Goal: Navigation & Orientation: Find specific page/section

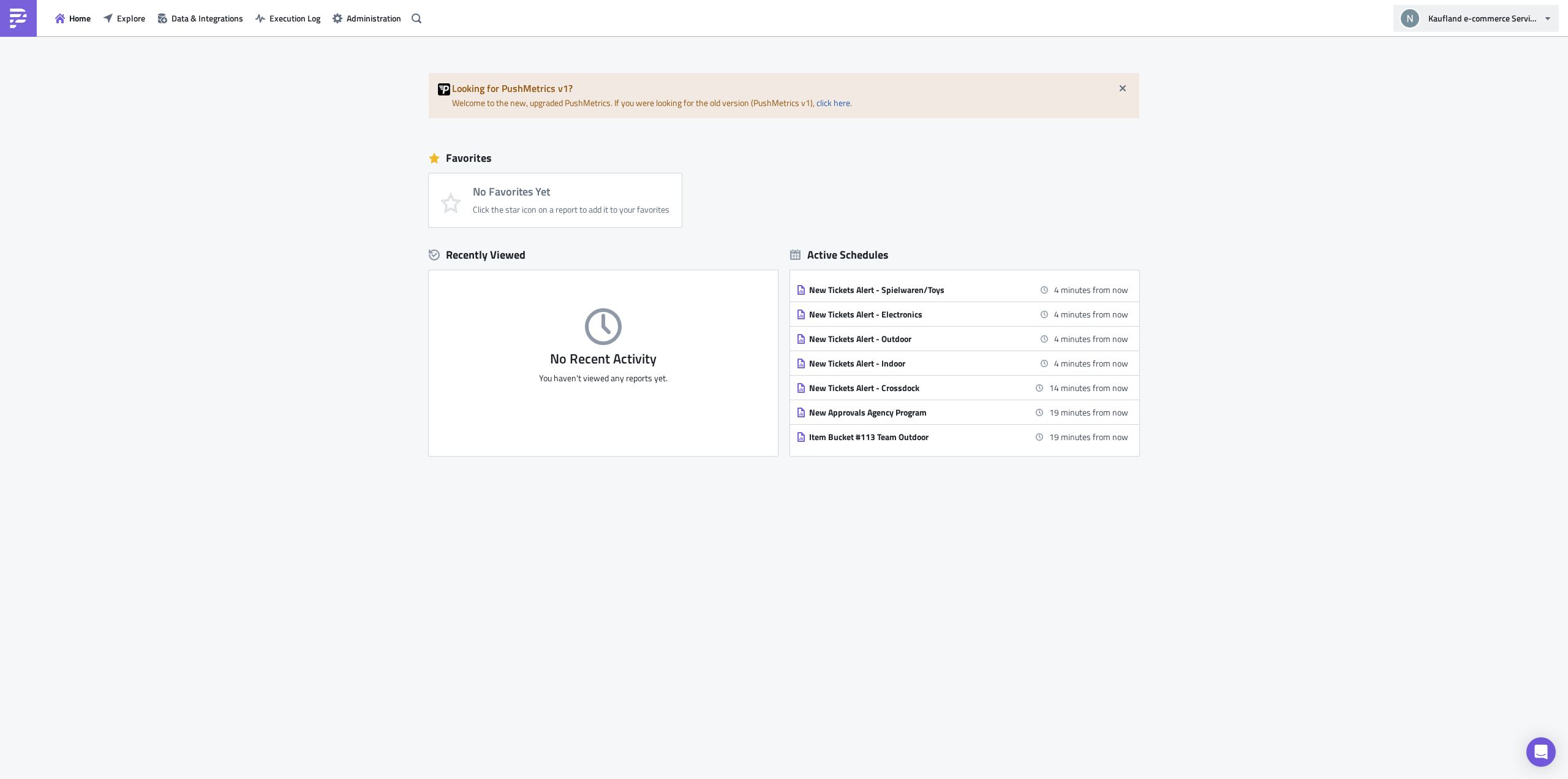
click at [1458, 17] on span "Kaufland e-commerce Services GmbH & Co. KG" at bounding box center [1483, 18] width 110 height 13
click at [1375, 160] on div "Looking for PushMetrics v1? Welcome to the new, upgraded PushMetrics. If you we…" at bounding box center [784, 407] width 1568 height 743
click at [77, 12] on span "Home" at bounding box center [80, 18] width 21 height 13
click at [17, 20] on img at bounding box center [19, 19] width 20 height 20
click at [176, 18] on span "Data & Integrations" at bounding box center [207, 18] width 72 height 13
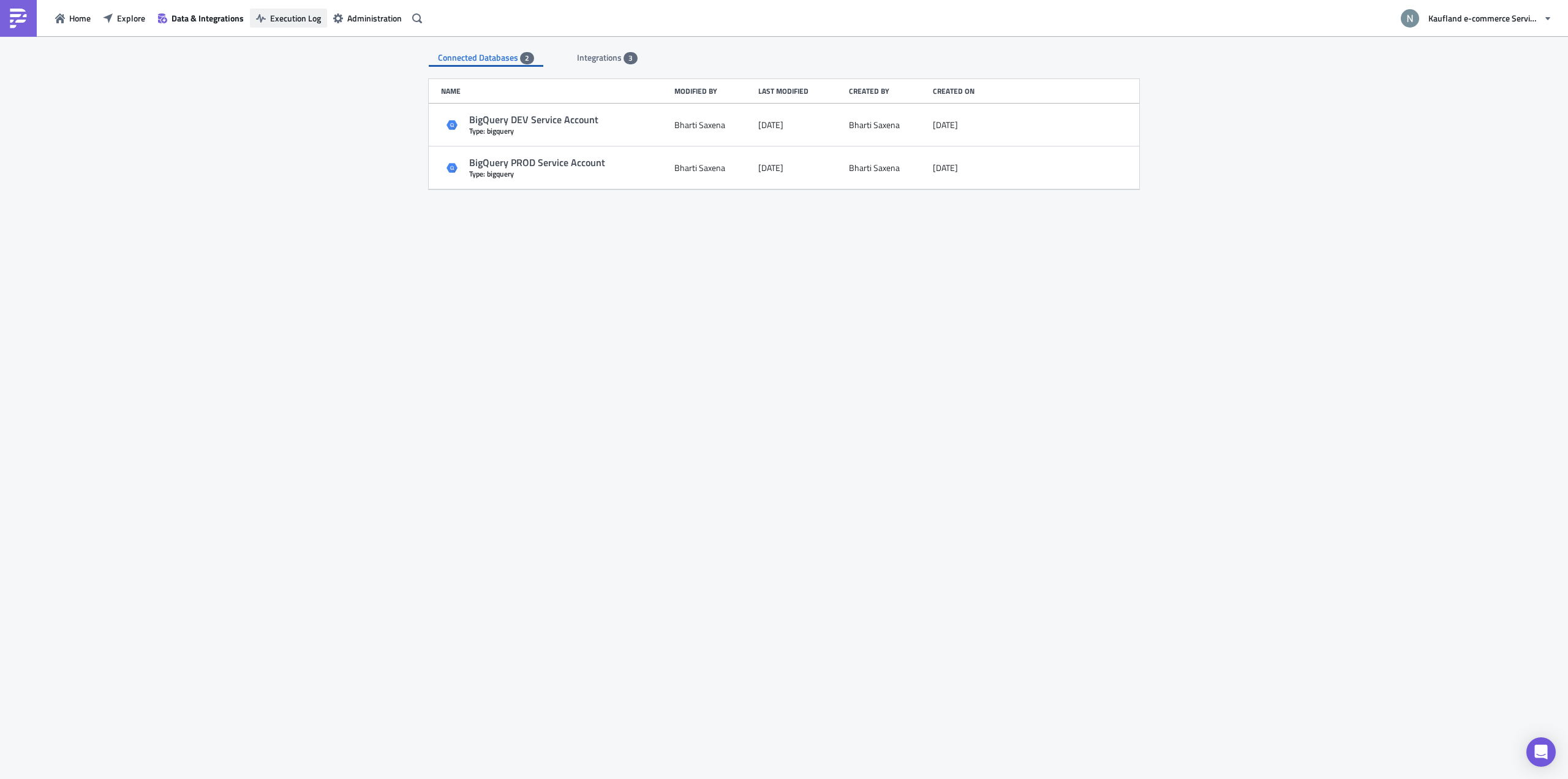
click at [274, 20] on span "Execution Log" at bounding box center [295, 18] width 51 height 13
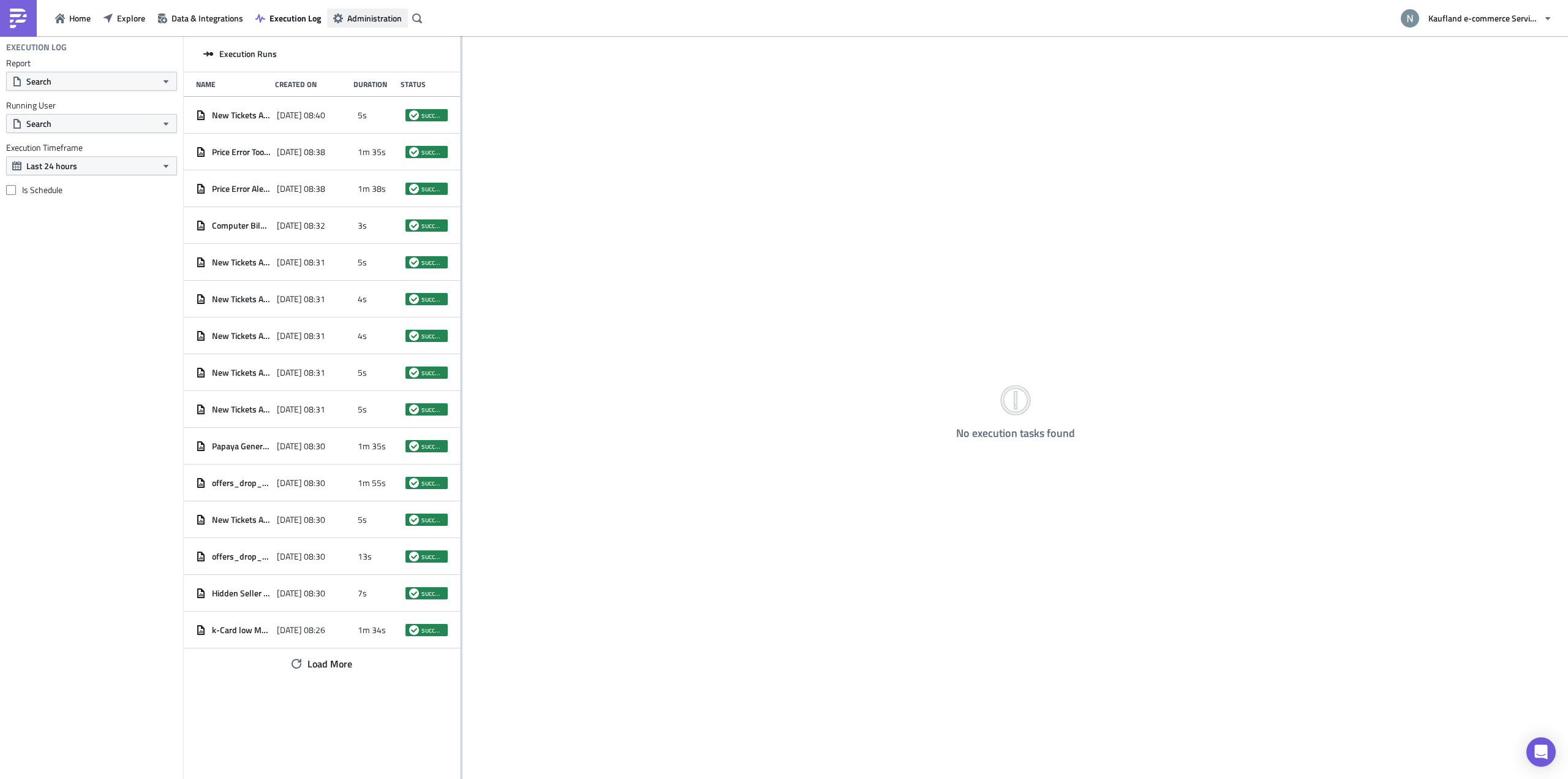
click at [353, 20] on span "Administration" at bounding box center [374, 18] width 54 height 13
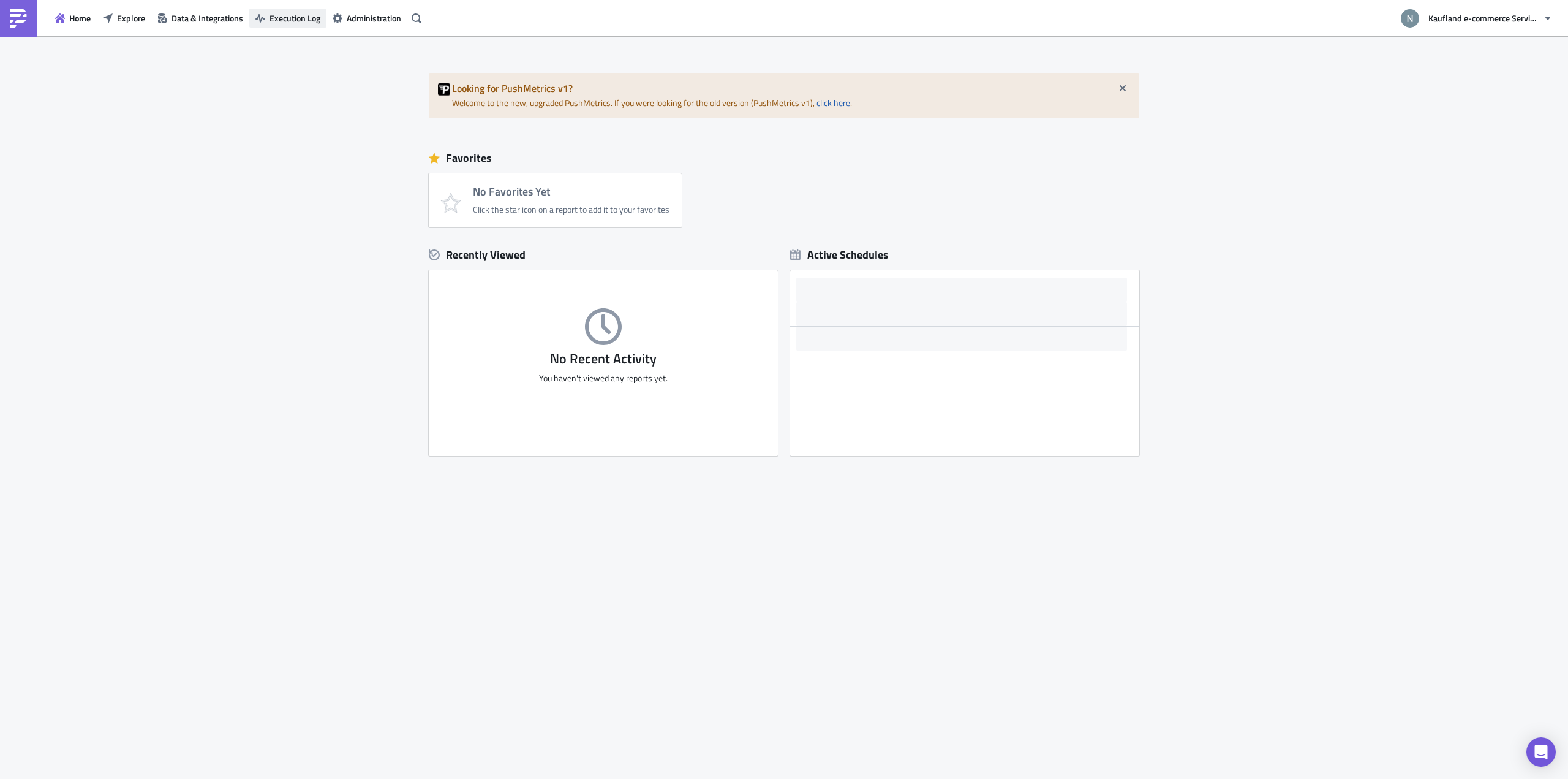
click at [308, 19] on span "Execution Log" at bounding box center [294, 18] width 51 height 13
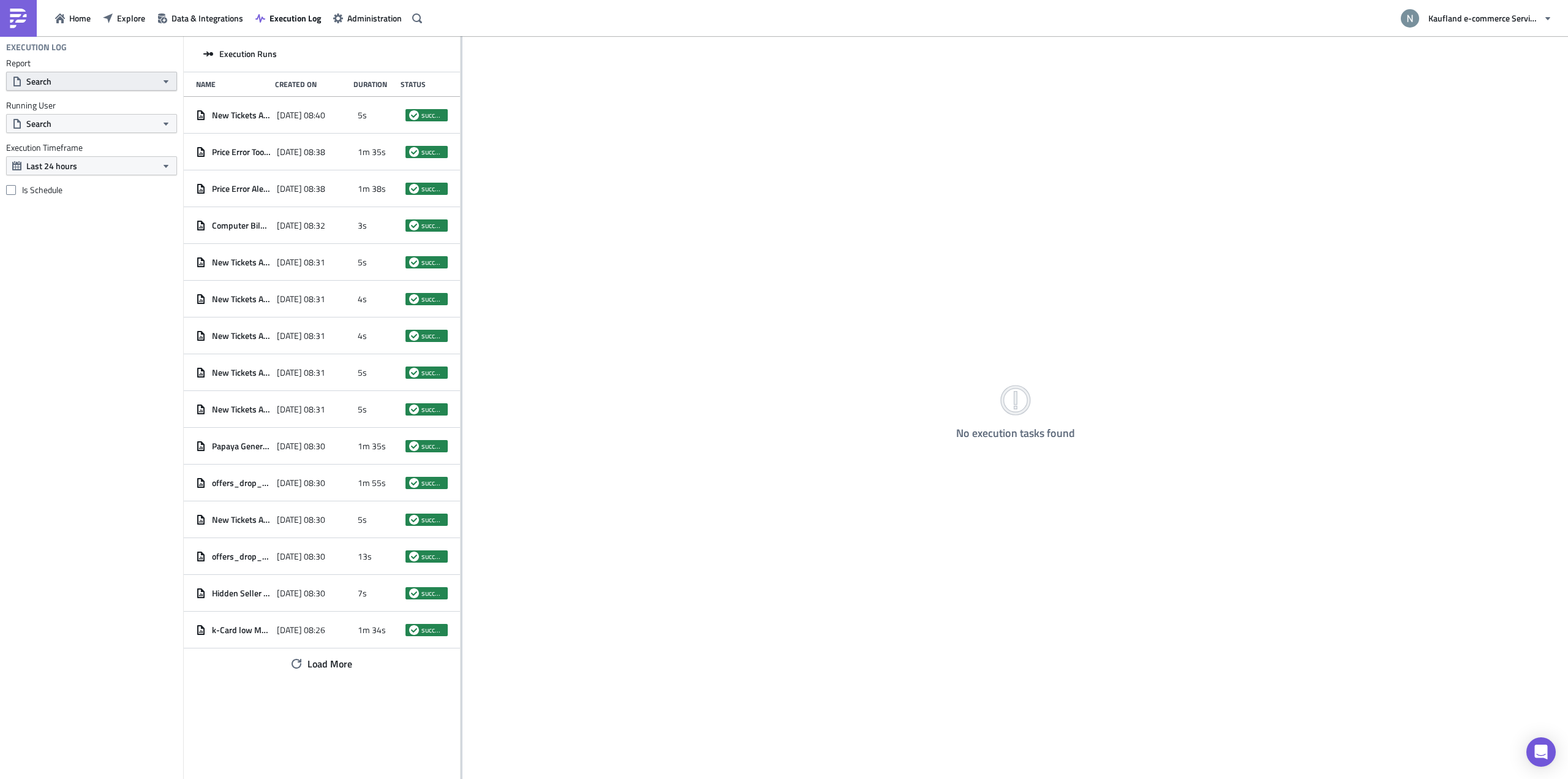
click at [136, 80] on button "Search" at bounding box center [91, 81] width 171 height 19
click at [136, 122] on button "Search" at bounding box center [91, 122] width 171 height 19
click at [201, 19] on span "Data & Integrations" at bounding box center [207, 18] width 72 height 13
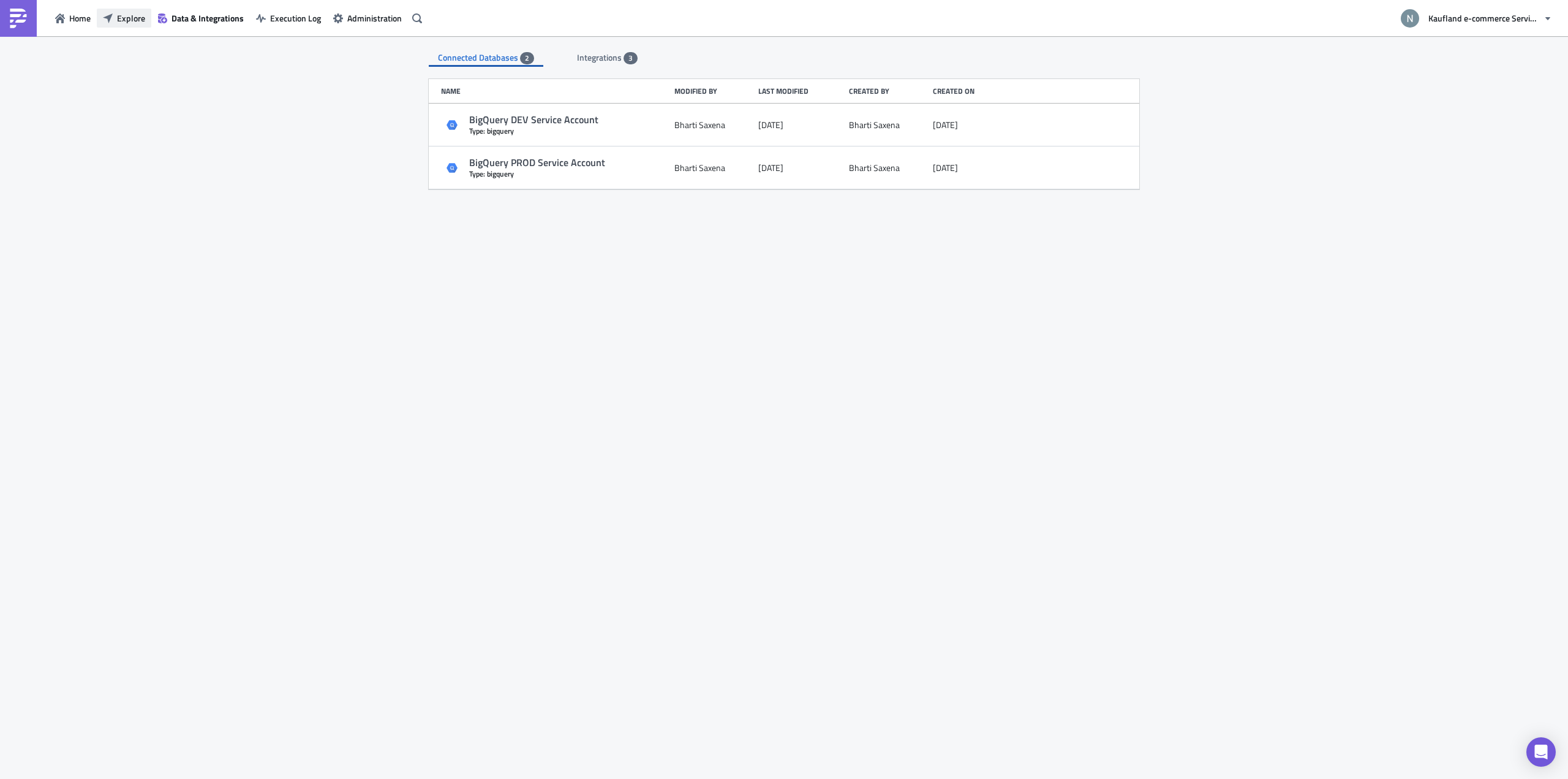
click at [136, 21] on span "Explore" at bounding box center [131, 18] width 28 height 13
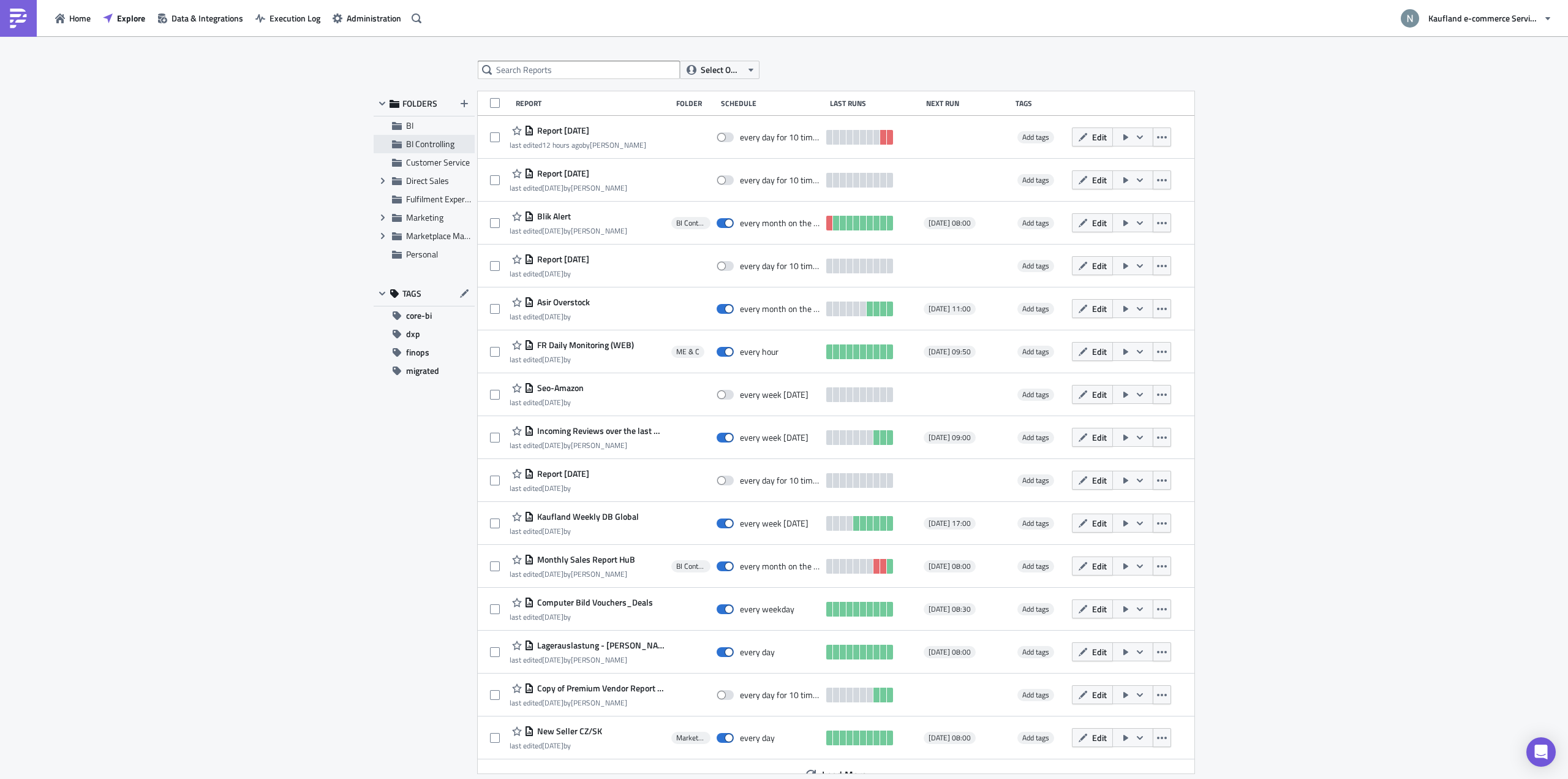
click at [420, 141] on span "BI Controlling" at bounding box center [430, 144] width 49 height 13
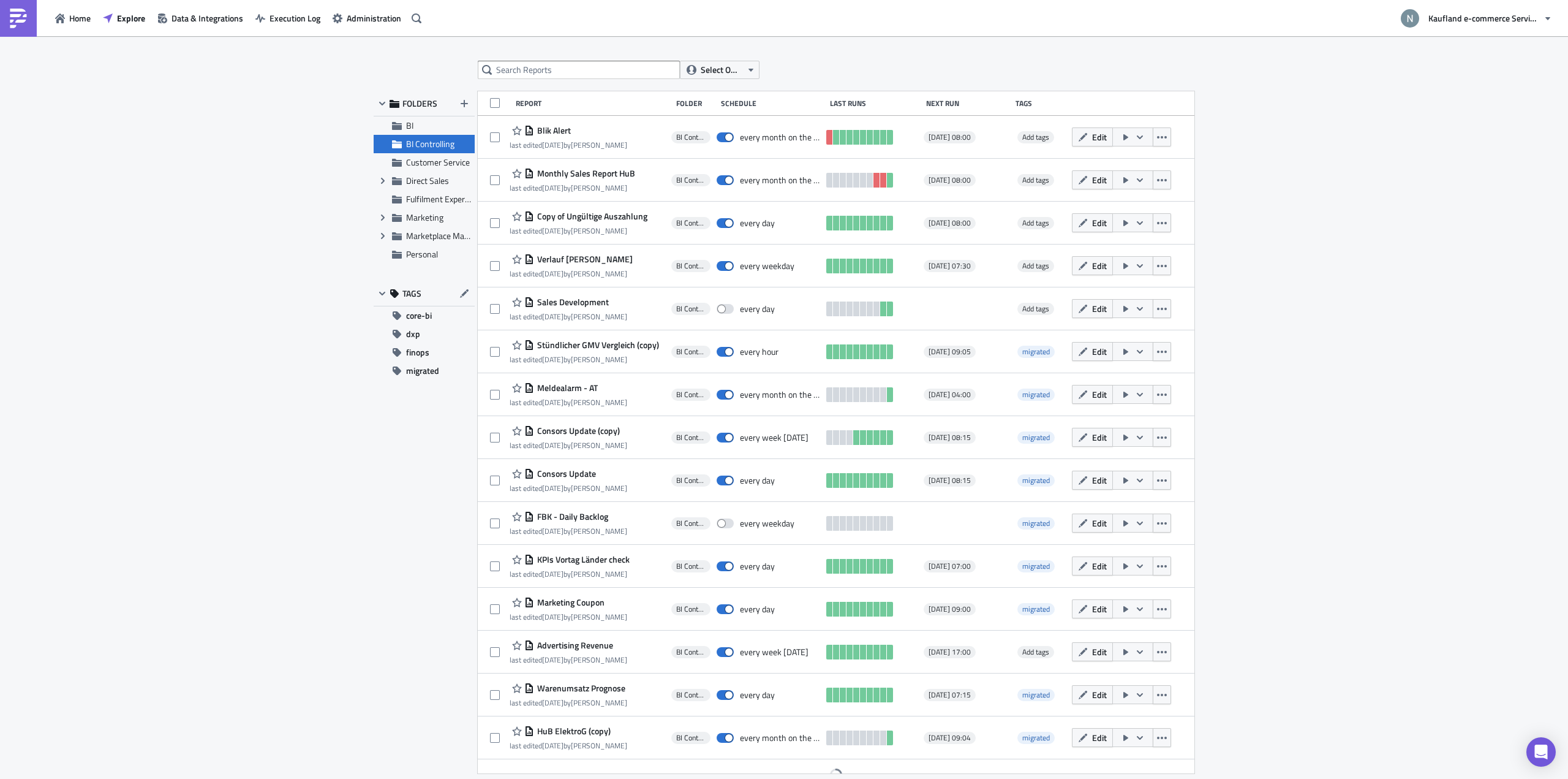
scroll to position [17, 0]
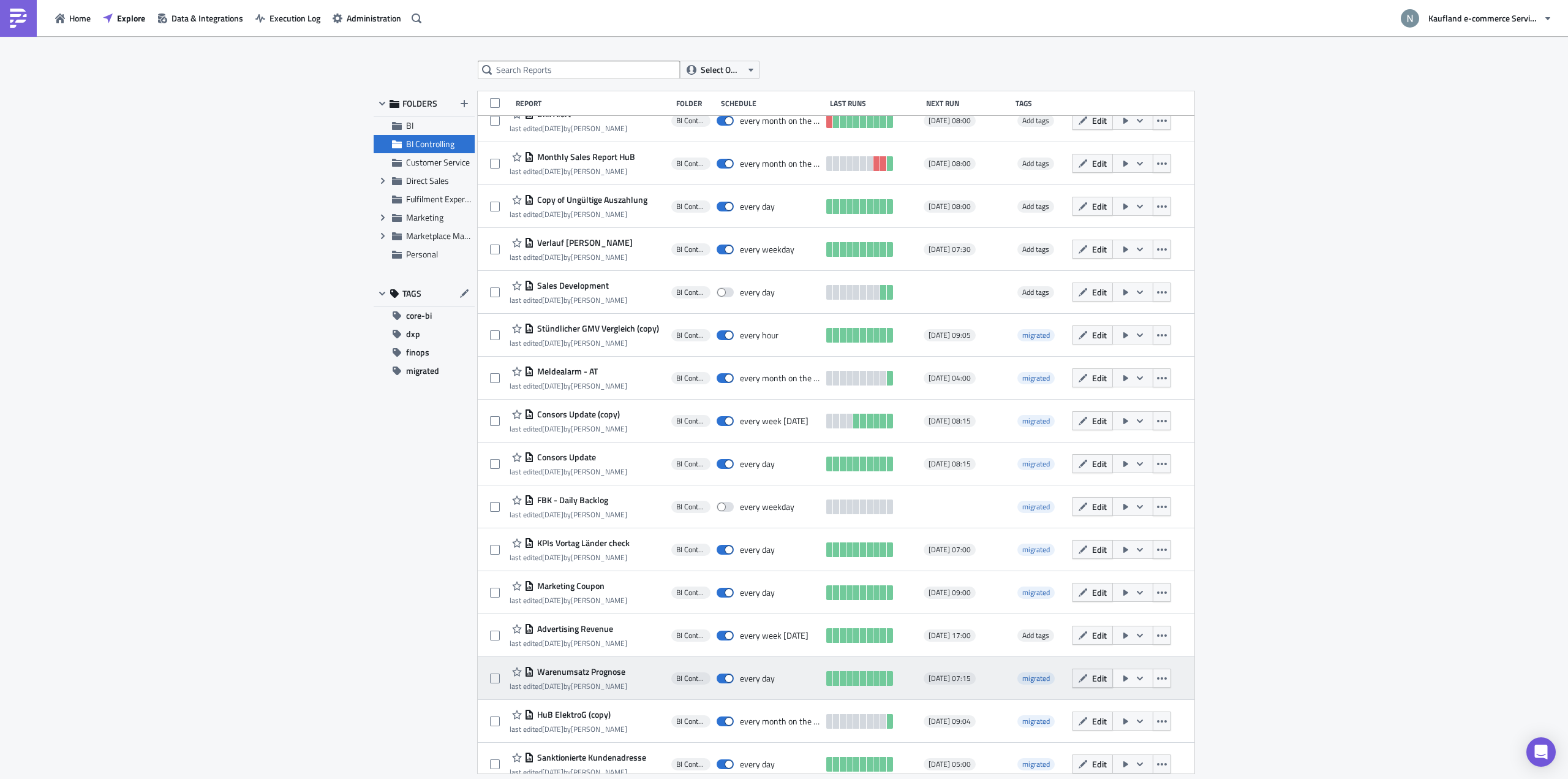
click at [1094, 675] on span "Edit" at bounding box center [1099, 678] width 15 height 13
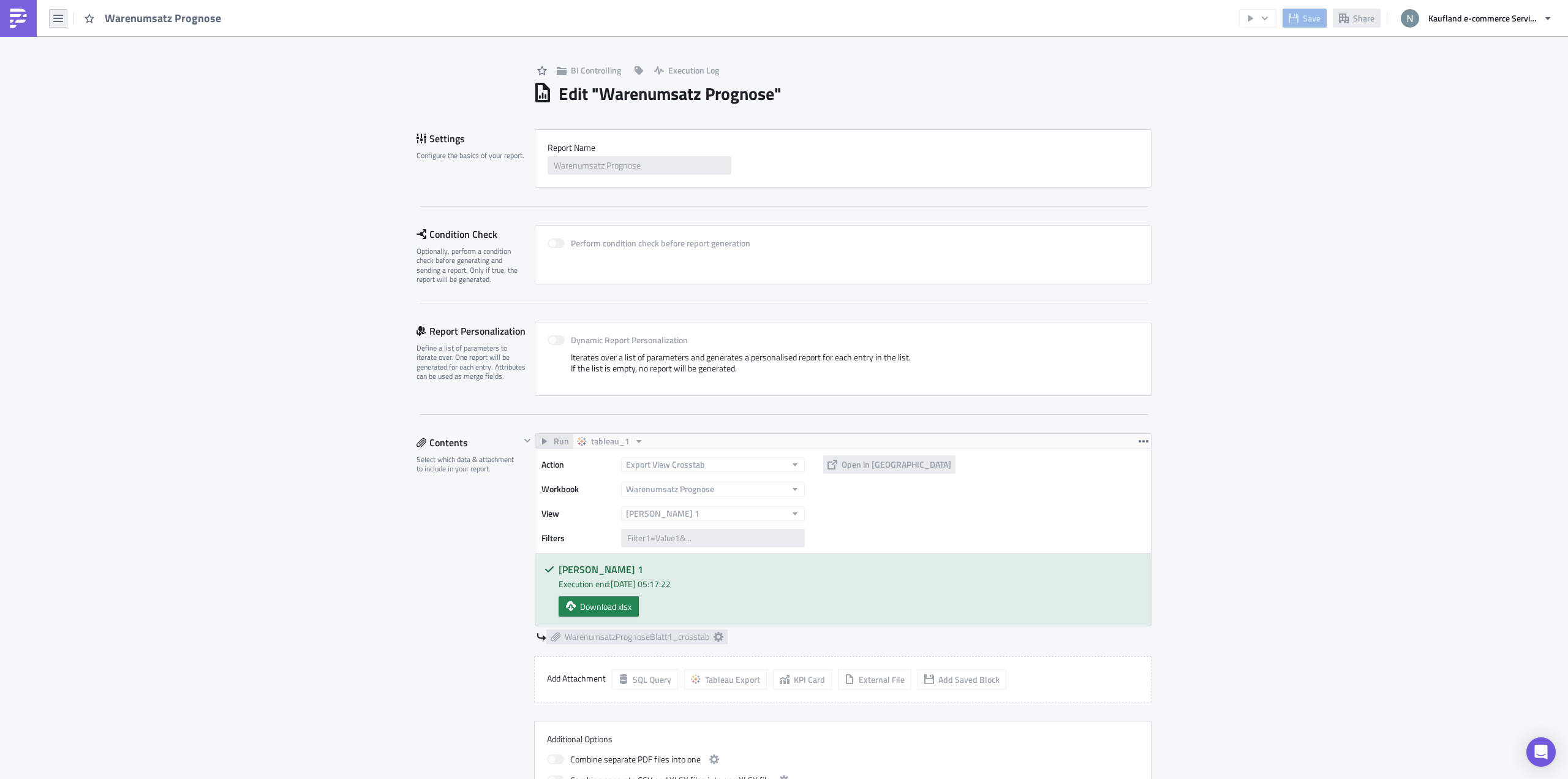
click at [59, 18] on icon "button" at bounding box center [58, 19] width 10 height 7
click at [108, 124] on div "Execution Log" at bounding box center [111, 122] width 82 height 12
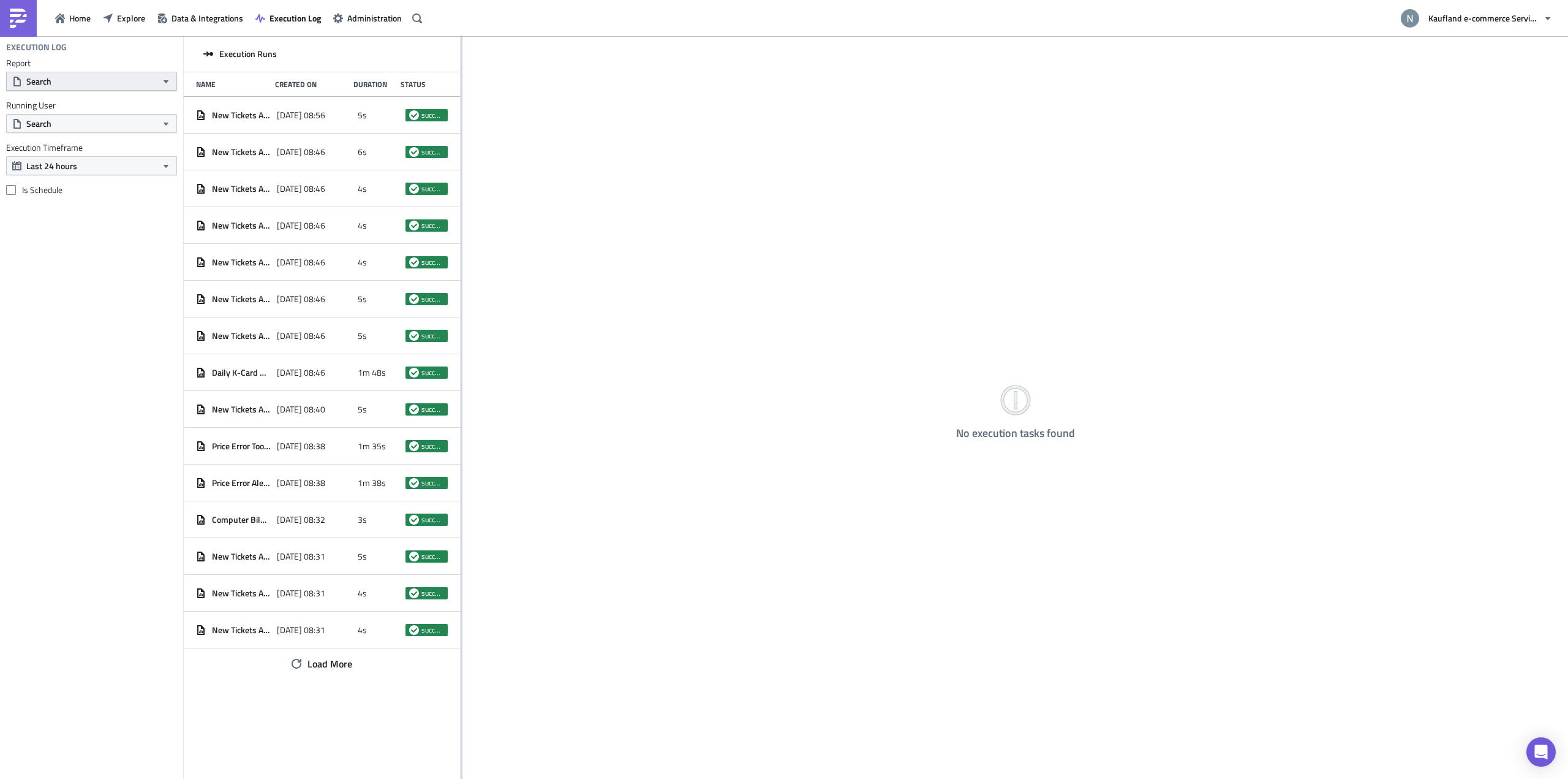
click at [86, 76] on button "Search" at bounding box center [91, 81] width 171 height 19
click at [170, 21] on button "Data & Integrations" at bounding box center [200, 18] width 98 height 19
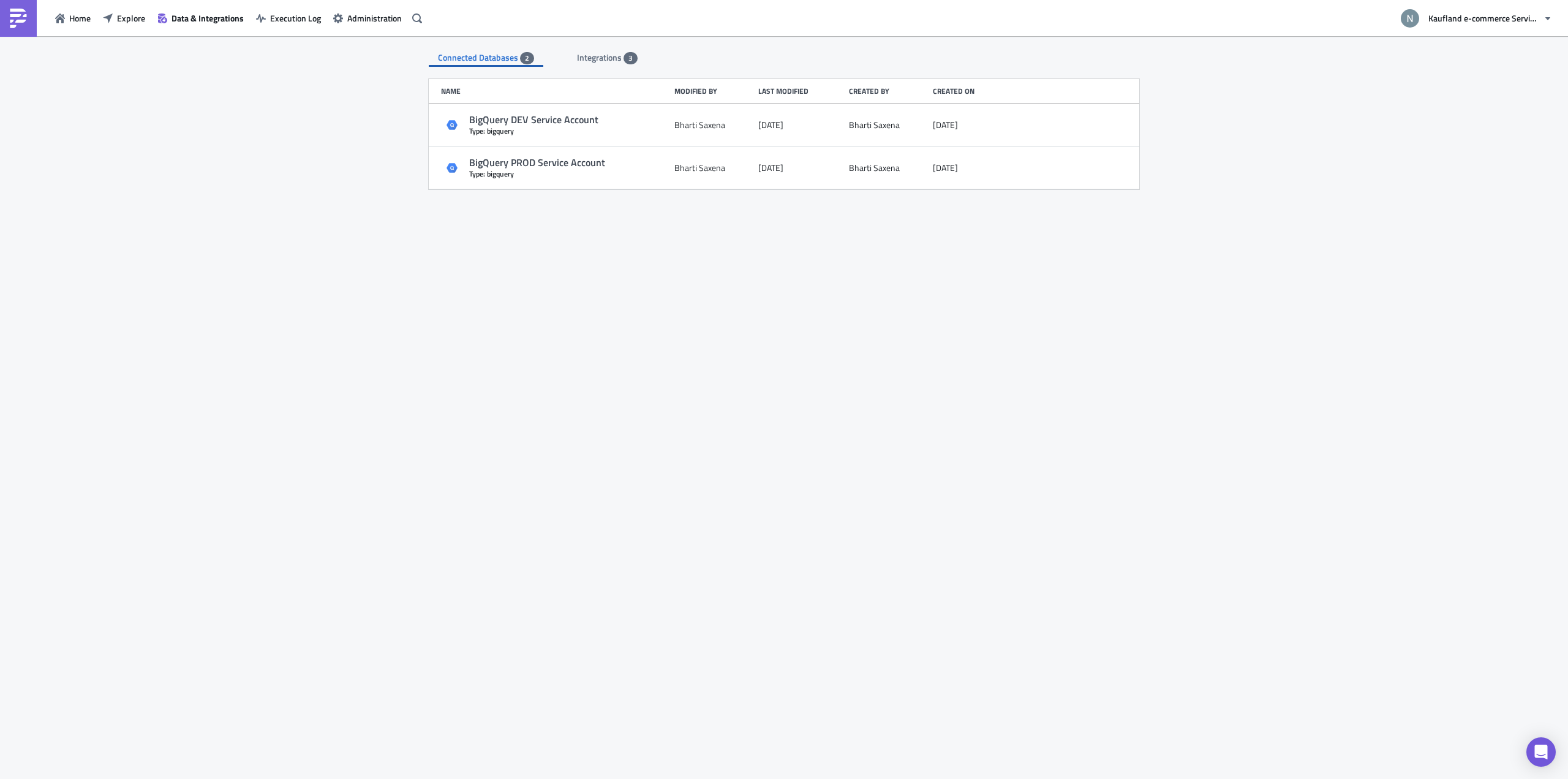
click at [608, 57] on span "Integrations" at bounding box center [600, 57] width 46 height 13
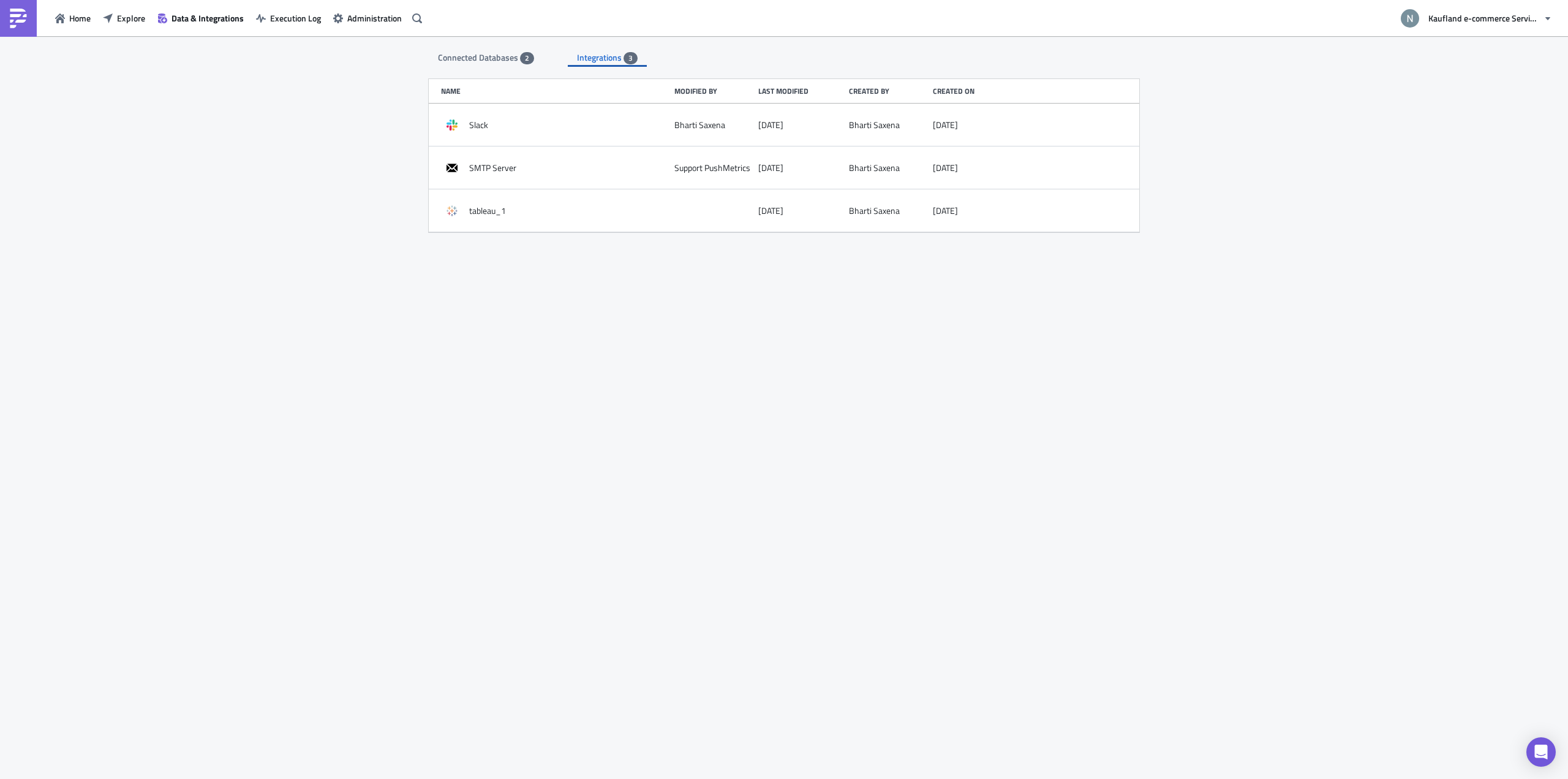
click at [498, 59] on span "Connected Databases" at bounding box center [479, 57] width 82 height 13
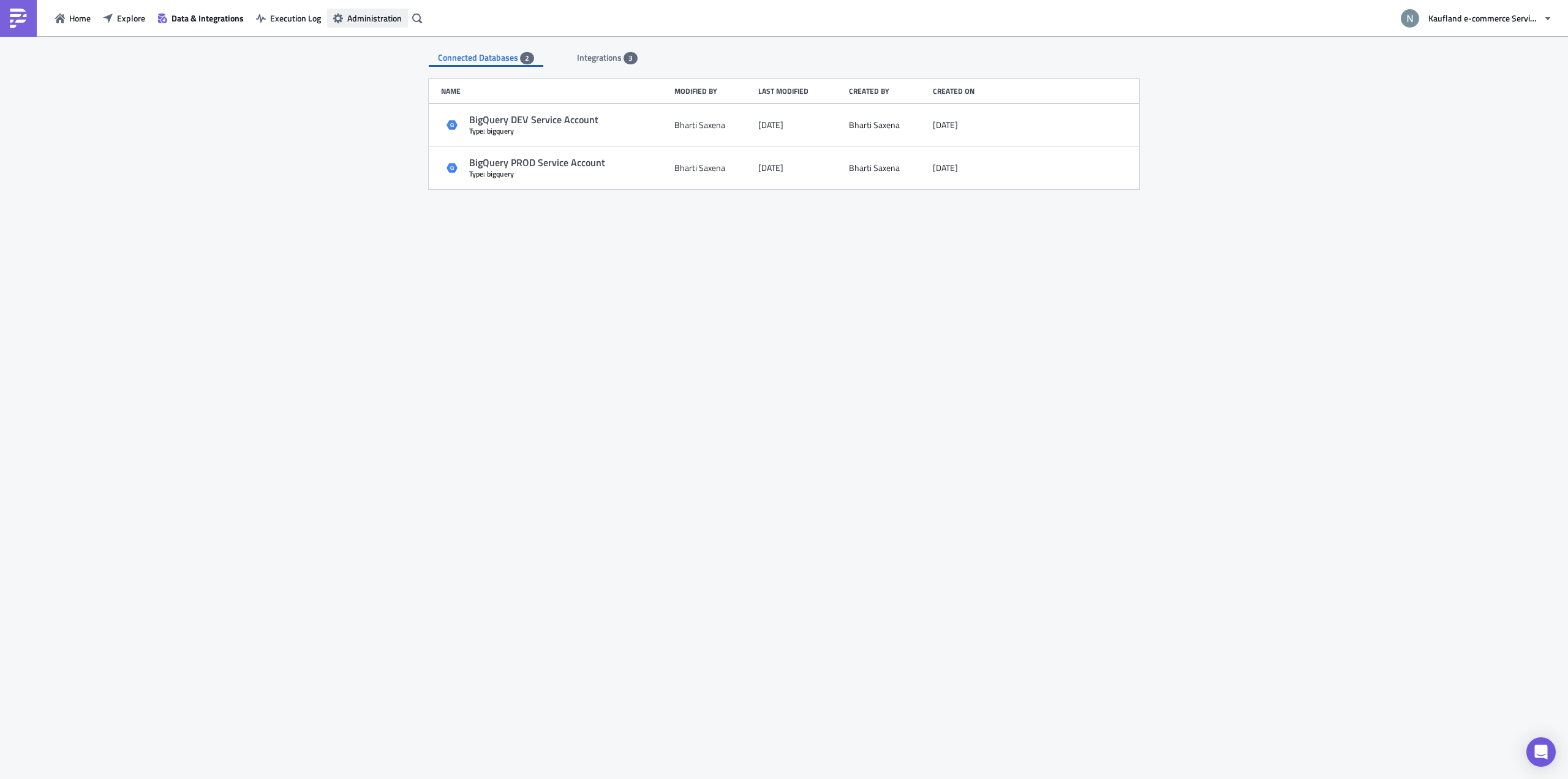
click at [343, 13] on icon "button" at bounding box center [338, 18] width 10 height 10
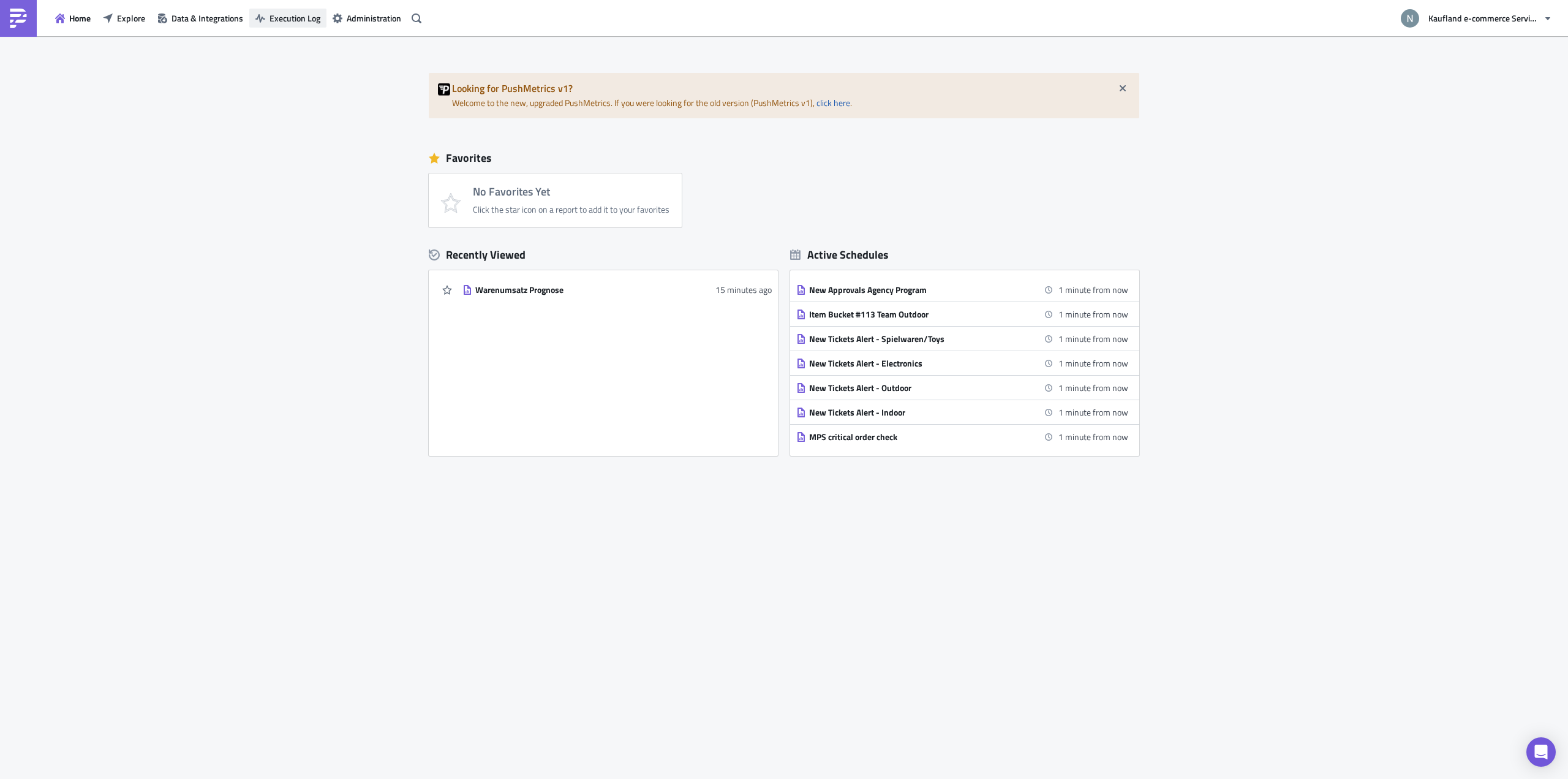
click at [313, 25] on button "Execution Log" at bounding box center [287, 18] width 77 height 19
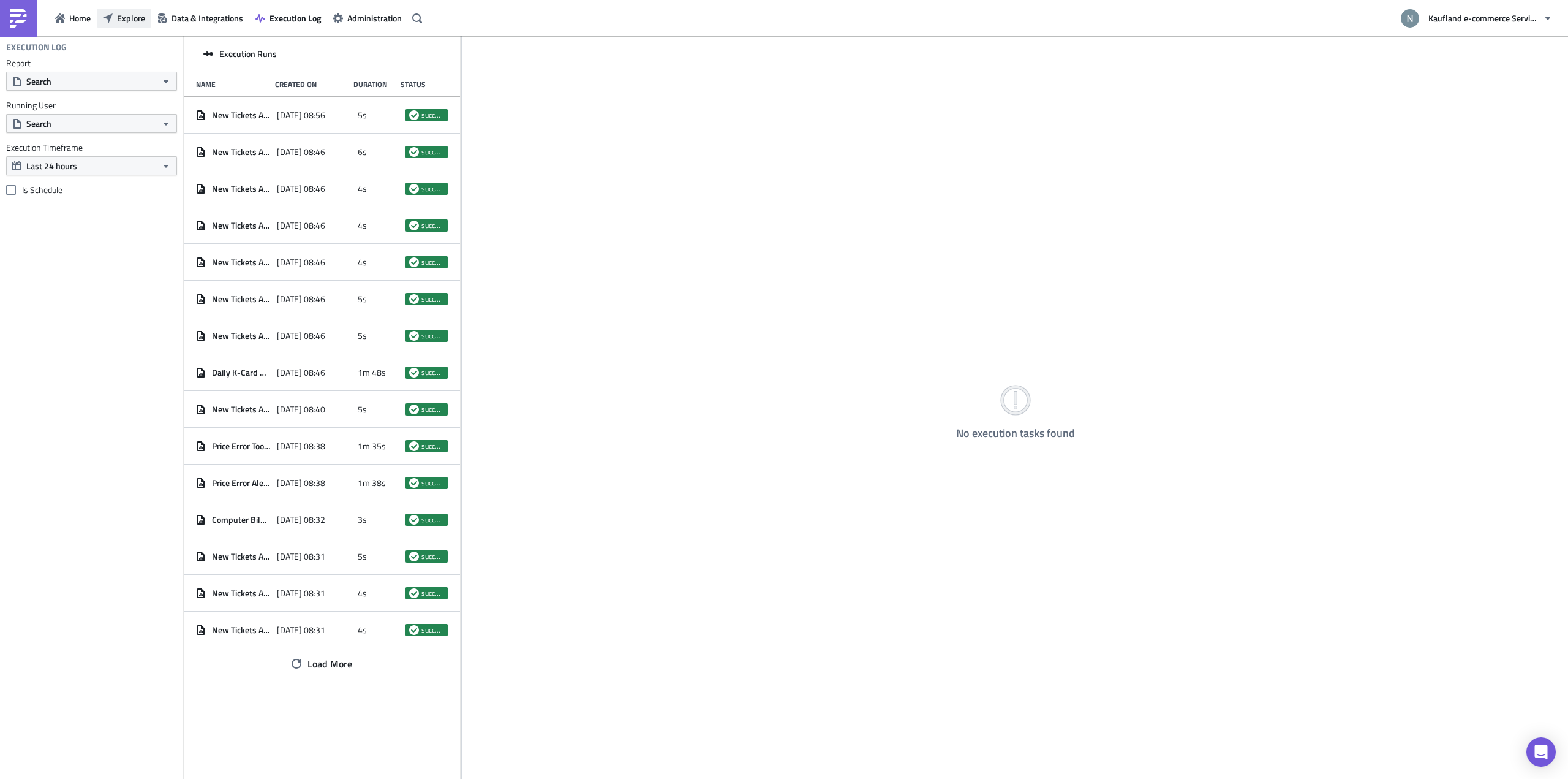
click at [114, 17] on button "Explore" at bounding box center [123, 18] width 54 height 19
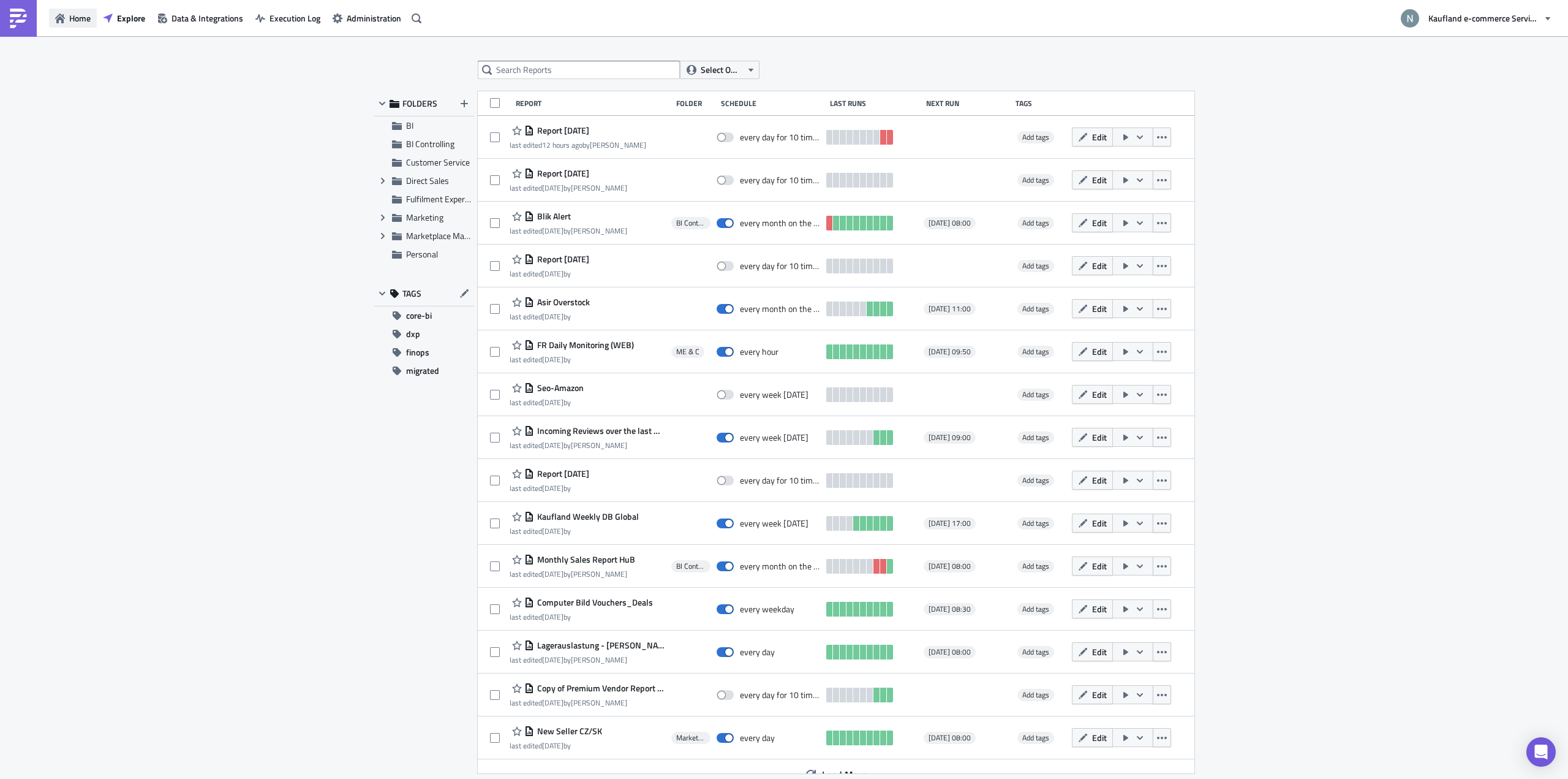
click at [71, 17] on span "Home" at bounding box center [80, 18] width 21 height 13
